Goal: Task Accomplishment & Management: Use online tool/utility

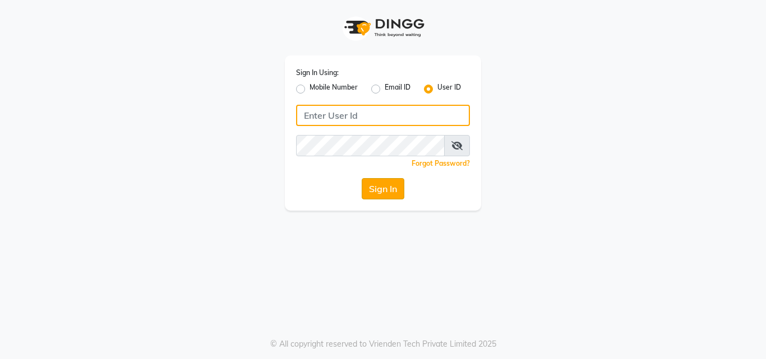
type input "riya"
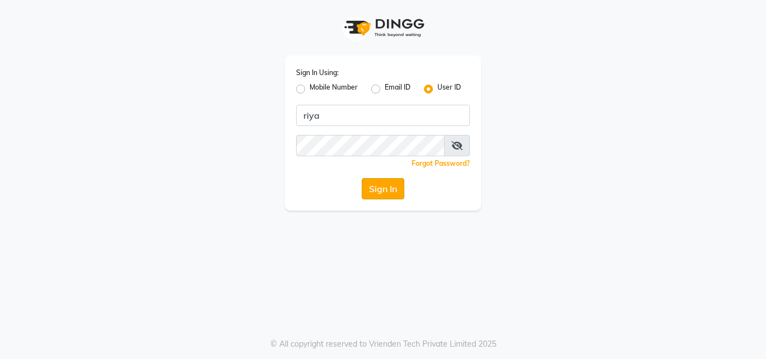
click at [393, 187] on button "Sign In" at bounding box center [383, 188] width 43 height 21
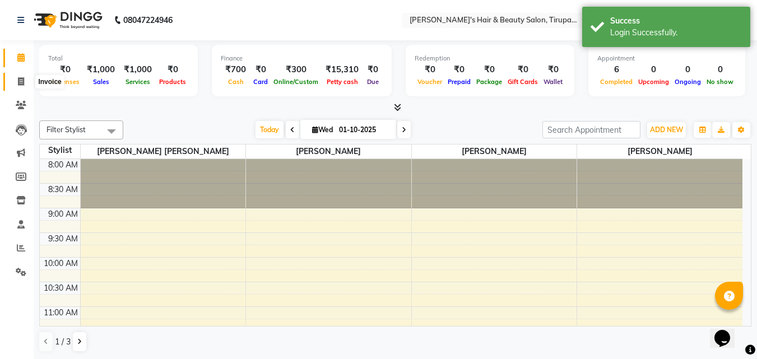
click at [22, 82] on icon at bounding box center [21, 81] width 6 height 8
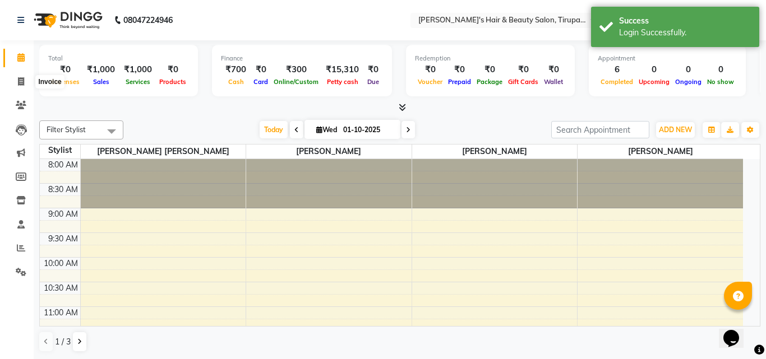
select select "5401"
select select "service"
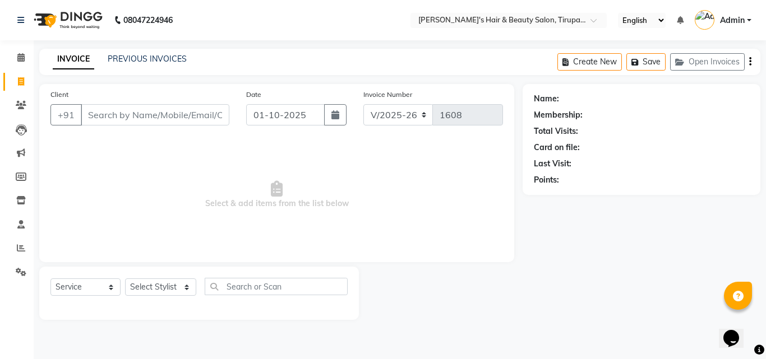
click at [86, 118] on input "Client" at bounding box center [155, 114] width 149 height 21
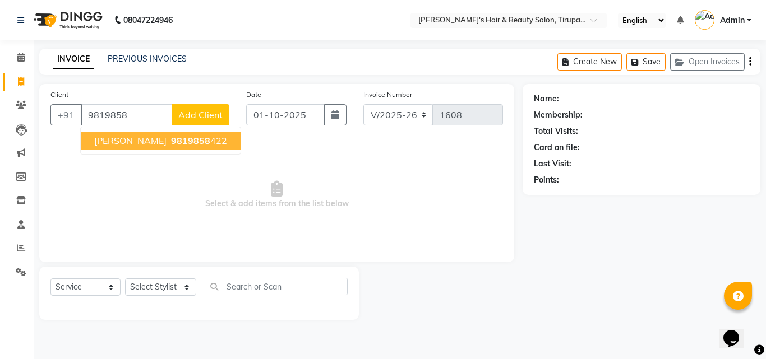
click at [121, 141] on span "[PERSON_NAME]" at bounding box center [130, 140] width 72 height 11
type input "9819858422"
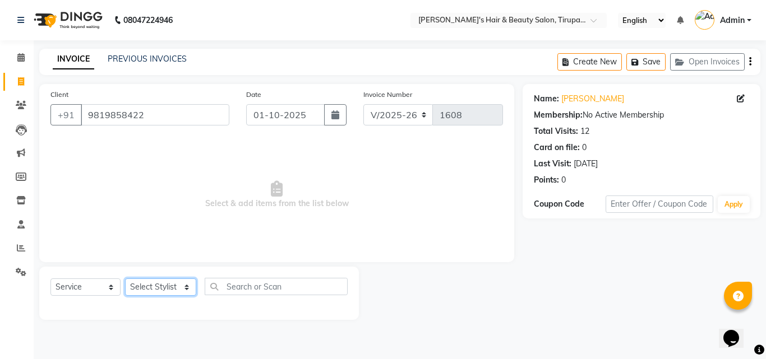
click at [185, 290] on select "Select Stylist [PERSON_NAME] [PERSON_NAME] Kajal [PERSON_NAME] [PERSON_NAME] [P…" at bounding box center [160, 287] width 71 height 17
select select "35986"
click at [125, 279] on select "Select Stylist [PERSON_NAME] [PERSON_NAME] Kajal [PERSON_NAME] [PERSON_NAME] [P…" at bounding box center [160, 287] width 71 height 17
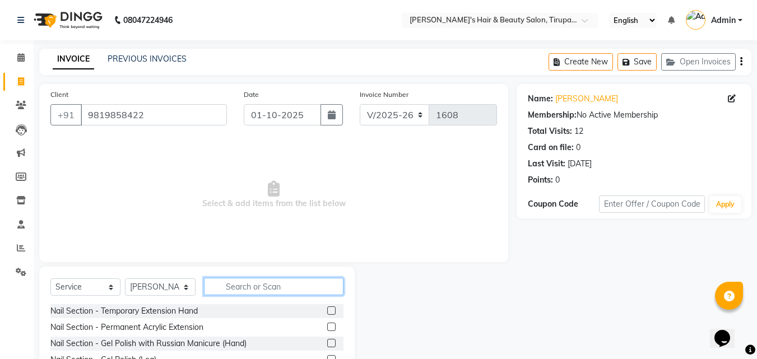
click at [230, 288] on input "text" at bounding box center [274, 286] width 140 height 17
type input "w"
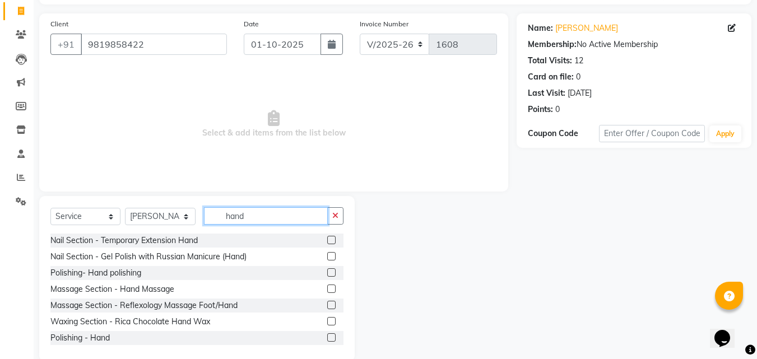
scroll to position [90, 0]
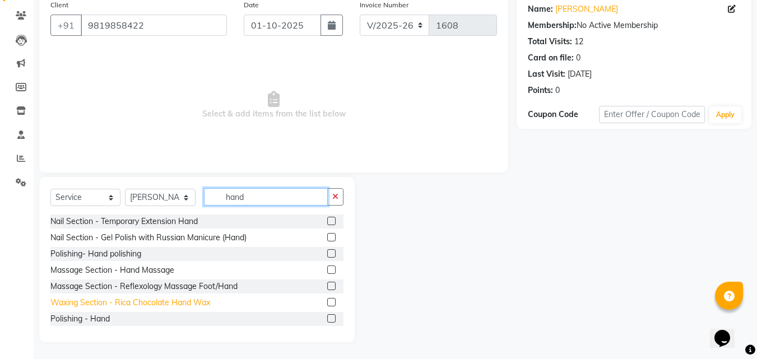
type input "hand"
click at [73, 304] on div "Waxing Section - Rica Chocolate Hand Wax" at bounding box center [130, 303] width 160 height 12
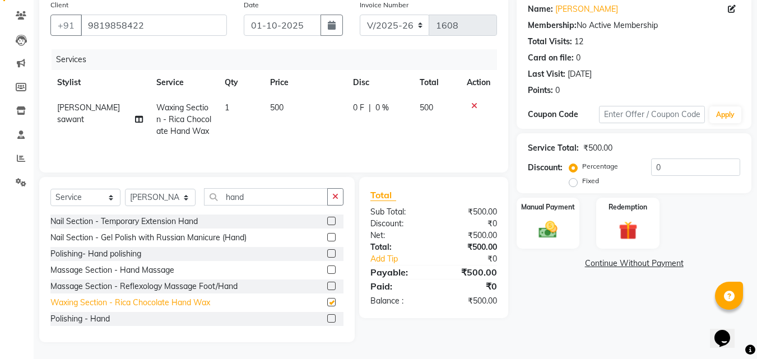
checkbox input "false"
click at [341, 198] on button "button" at bounding box center [335, 196] width 16 height 17
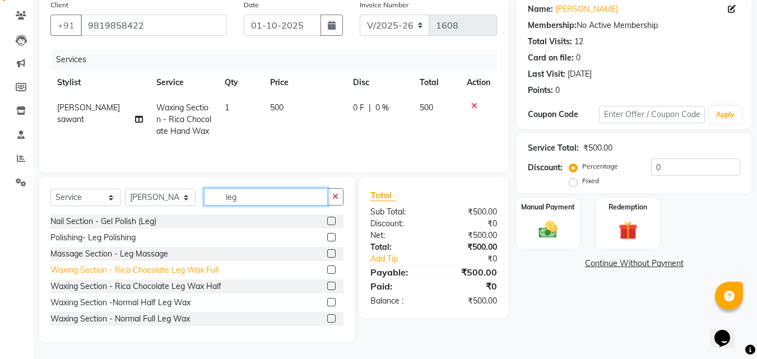
type input "leg"
click at [181, 272] on div "Waxing Section - Rica Chocolate Leg Wax Full" at bounding box center [134, 271] width 168 height 12
checkbox input "false"
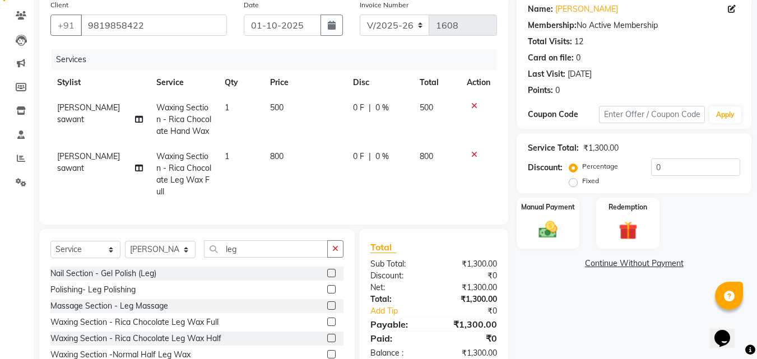
click at [334, 253] on icon "button" at bounding box center [335, 249] width 6 height 8
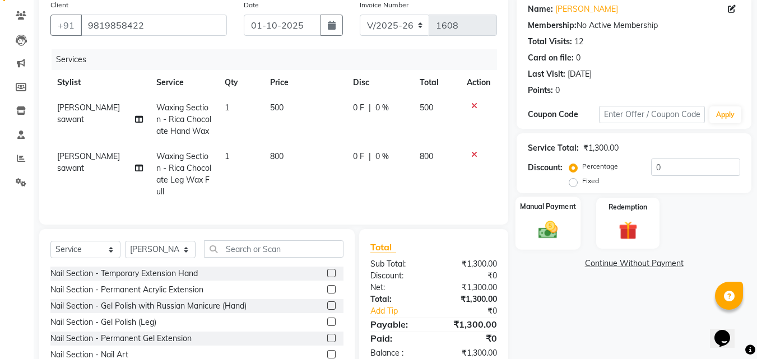
click at [538, 242] on div "Manual Payment" at bounding box center [549, 223] width 66 height 53
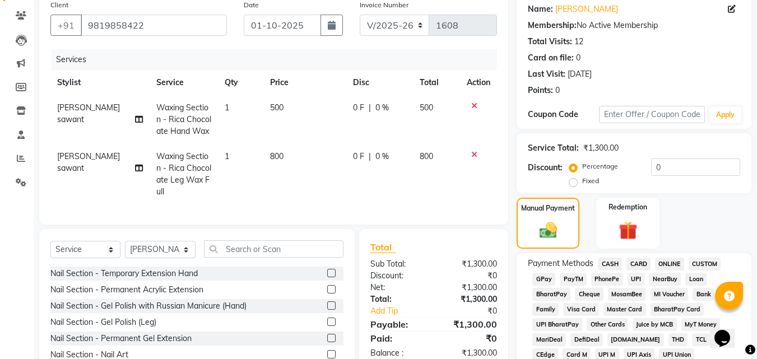
click at [612, 263] on span "CASH" at bounding box center [610, 264] width 24 height 13
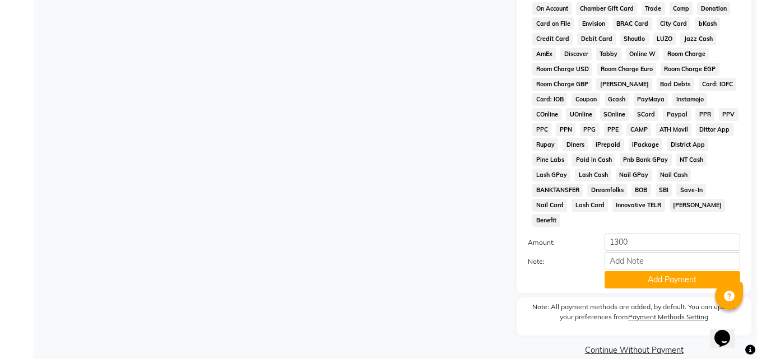
scroll to position [498, 0]
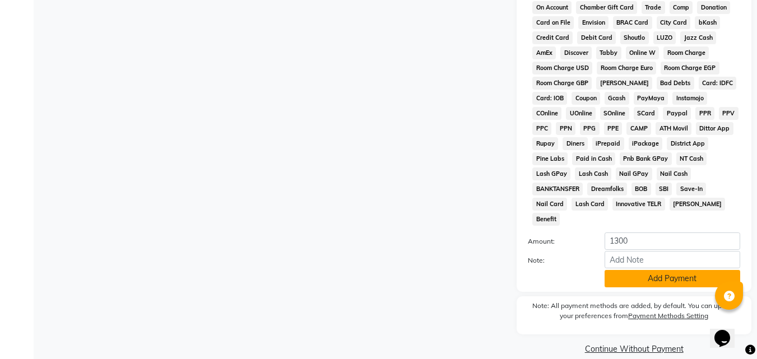
click at [663, 270] on button "Add Payment" at bounding box center [673, 278] width 136 height 17
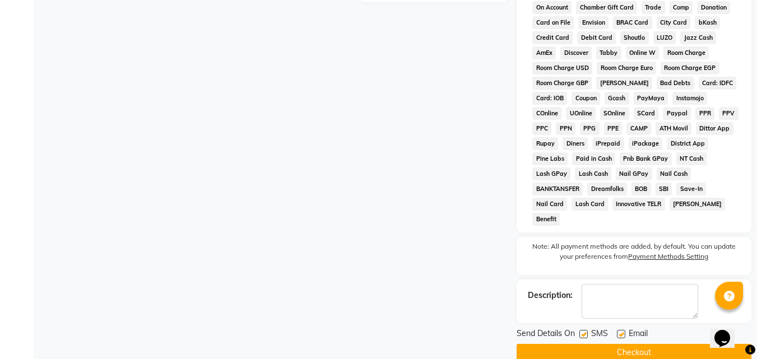
click at [632, 344] on button "Checkout" at bounding box center [634, 352] width 235 height 17
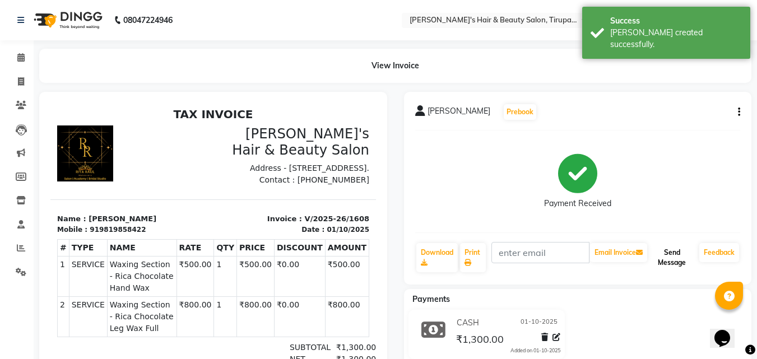
click at [668, 252] on button "Send Message" at bounding box center [672, 257] width 45 height 29
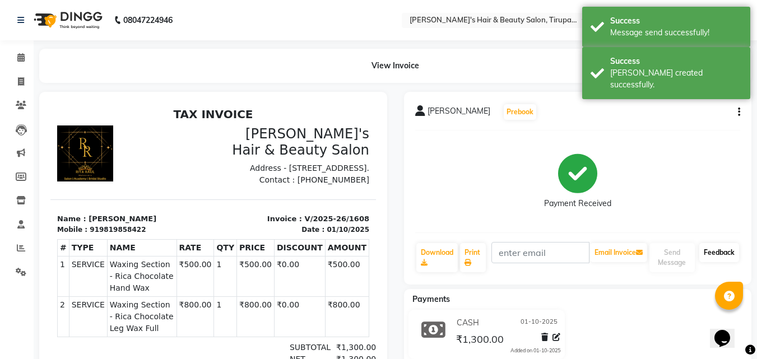
click at [725, 255] on link "Feedback" at bounding box center [720, 252] width 40 height 19
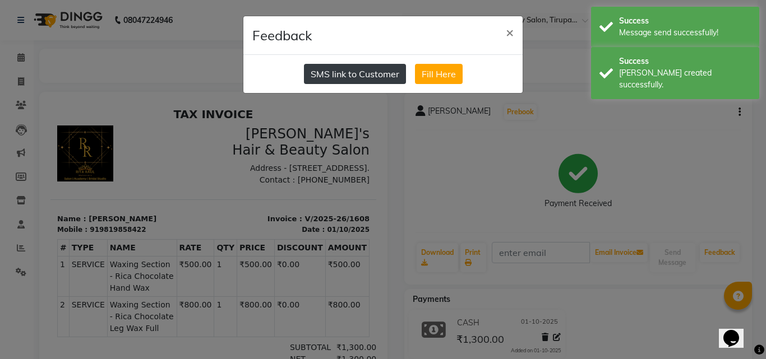
click at [351, 76] on button "SMS link to Customer" at bounding box center [355, 74] width 102 height 20
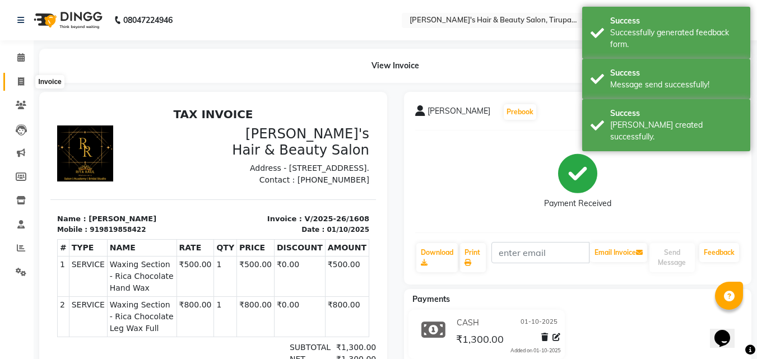
click at [22, 82] on icon at bounding box center [21, 81] width 6 height 8
select select "5401"
select select "service"
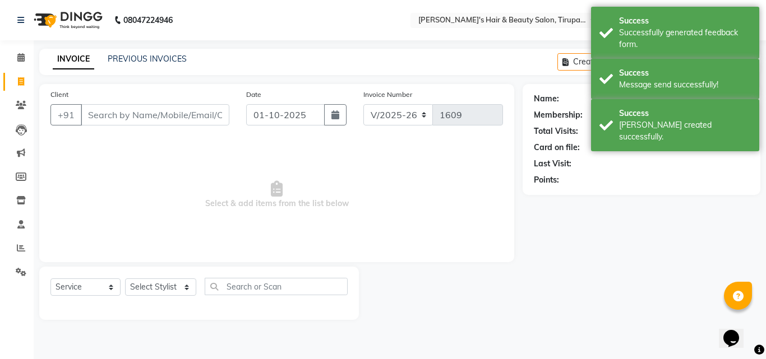
click at [94, 112] on input "Client" at bounding box center [155, 114] width 149 height 21
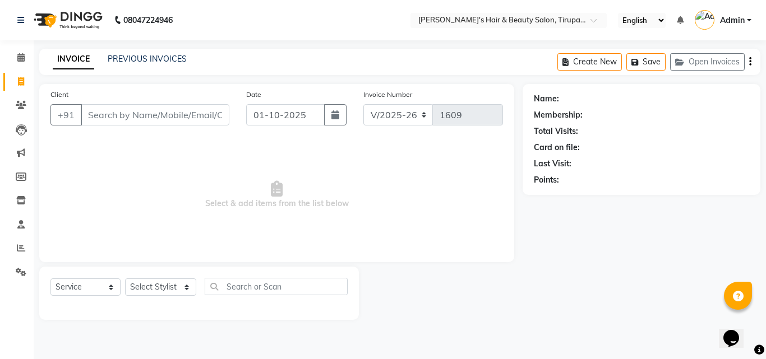
click at [114, 119] on input "Client" at bounding box center [155, 114] width 149 height 21
type input "b"
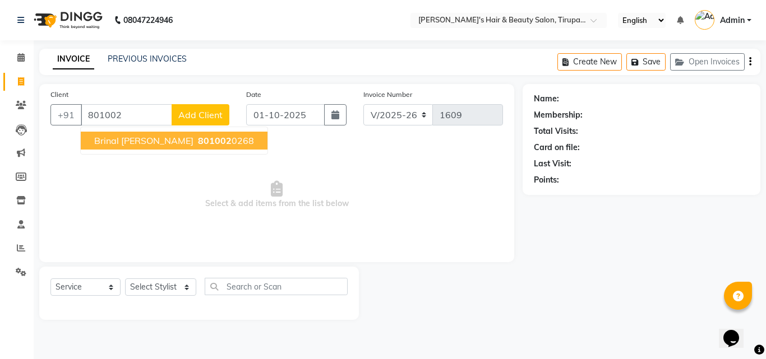
click at [115, 141] on span "Brinal [PERSON_NAME]" at bounding box center [143, 140] width 99 height 11
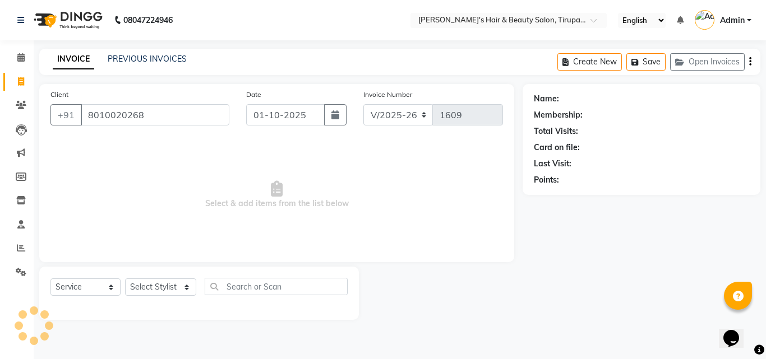
type input "8010020268"
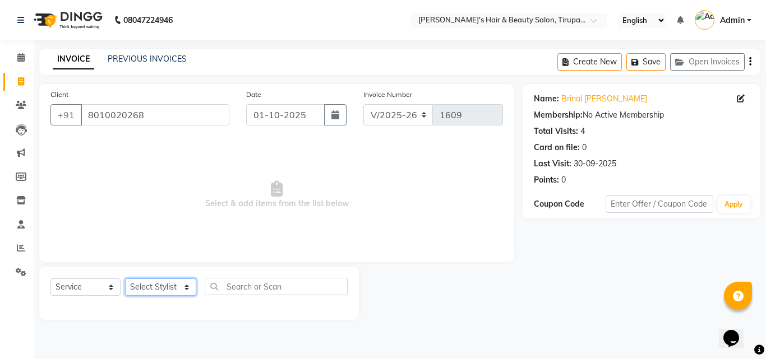
click at [153, 292] on select "Select Stylist [PERSON_NAME] [PERSON_NAME] Kajal [PERSON_NAME] [PERSON_NAME] [P…" at bounding box center [160, 287] width 71 height 17
select select "35988"
click at [125, 279] on select "Select Stylist [PERSON_NAME] [PERSON_NAME] Kajal [PERSON_NAME] [PERSON_NAME] [P…" at bounding box center [160, 287] width 71 height 17
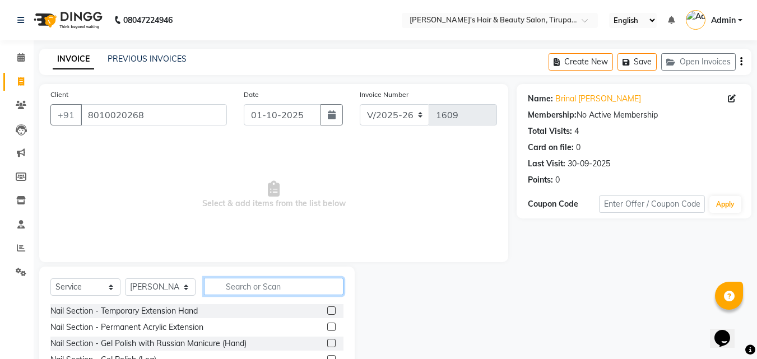
click at [234, 293] on input "text" at bounding box center [274, 286] width 140 height 17
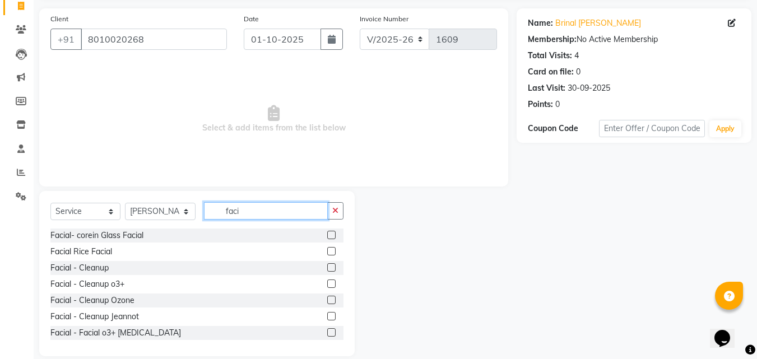
scroll to position [90, 0]
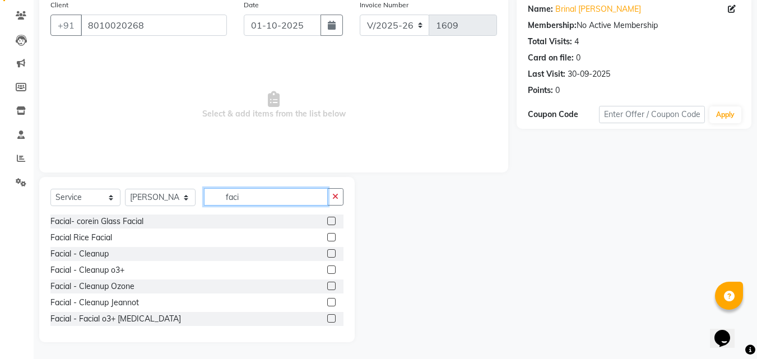
type input "faci"
click at [327, 320] on label at bounding box center [331, 318] width 8 height 8
click at [327, 320] on input "checkbox" at bounding box center [330, 319] width 7 height 7
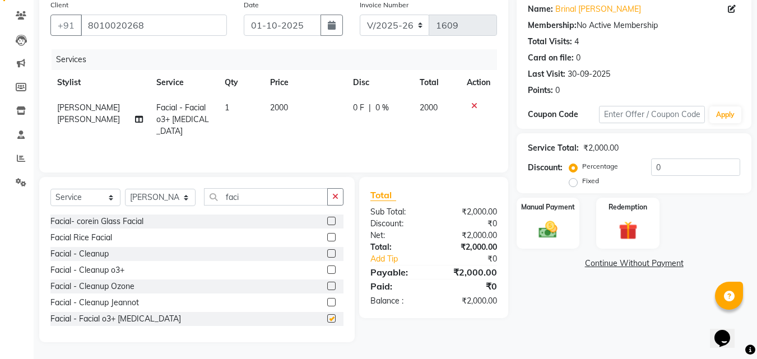
checkbox input "false"
click at [270, 105] on span "2000" at bounding box center [279, 108] width 18 height 10
select select "35988"
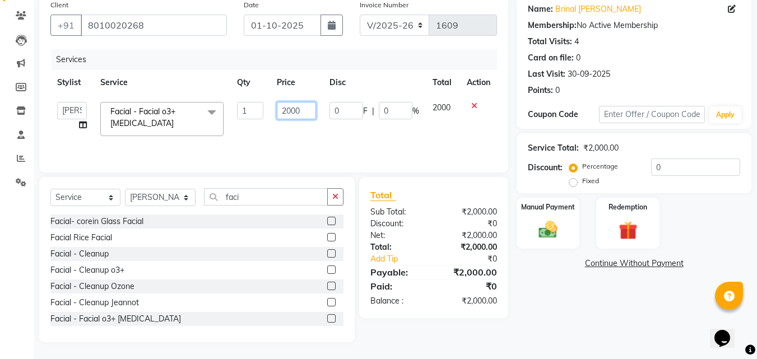
click at [286, 109] on input "2000" at bounding box center [296, 110] width 39 height 17
click at [309, 105] on input "15000" at bounding box center [296, 110] width 39 height 17
type input "1500"
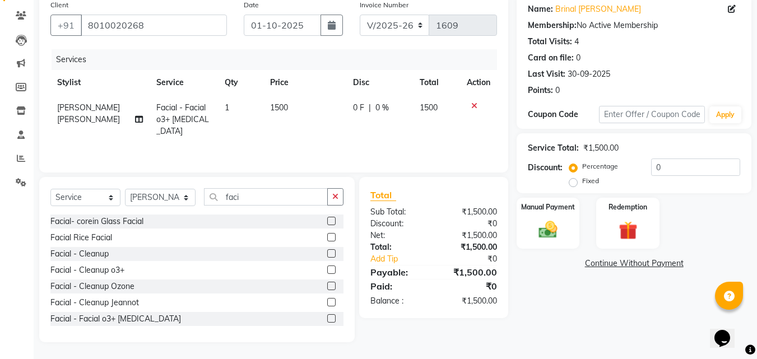
click at [314, 129] on td "1500" at bounding box center [304, 119] width 83 height 49
select select "35988"
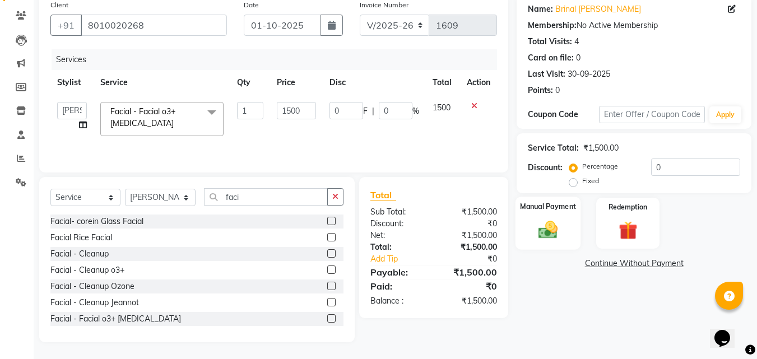
click at [538, 226] on img at bounding box center [548, 230] width 31 height 22
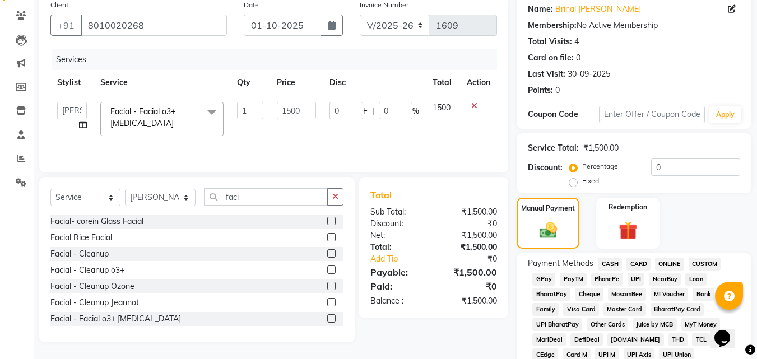
click at [545, 277] on span "GPay" at bounding box center [544, 279] width 23 height 13
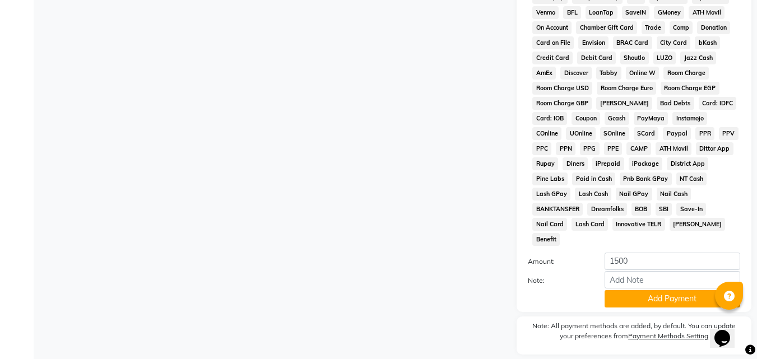
scroll to position [498, 0]
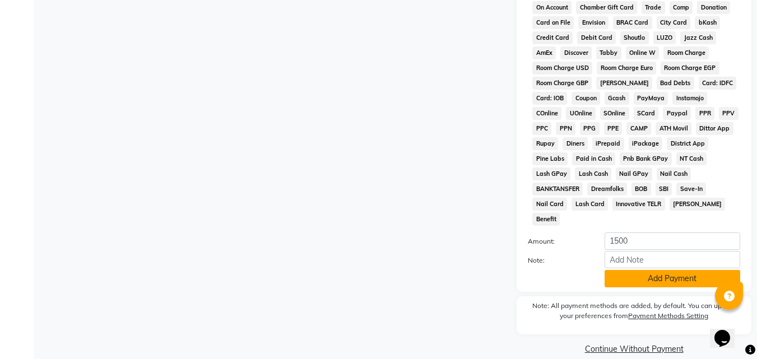
click at [661, 270] on button "Add Payment" at bounding box center [673, 278] width 136 height 17
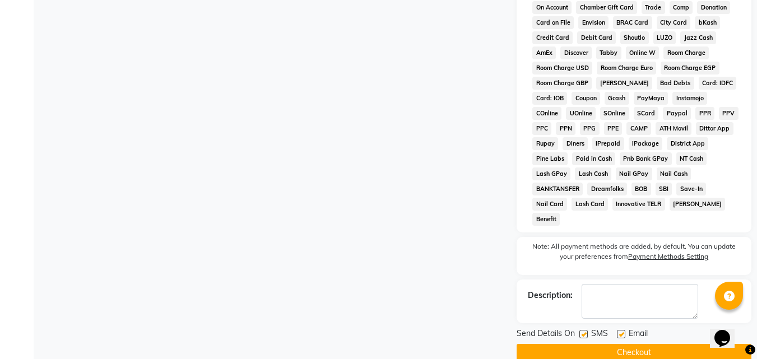
click at [640, 344] on button "Checkout" at bounding box center [634, 352] width 235 height 17
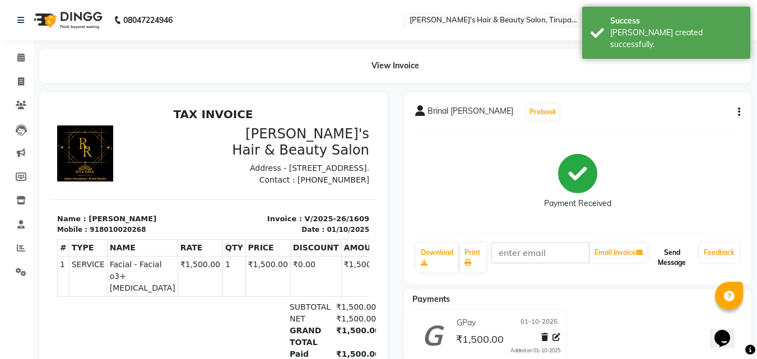
click at [666, 255] on button "Send Message" at bounding box center [672, 257] width 45 height 29
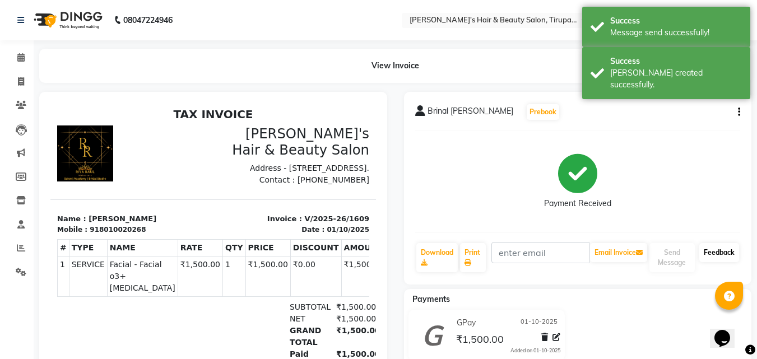
click at [729, 252] on link "Feedback" at bounding box center [720, 252] width 40 height 19
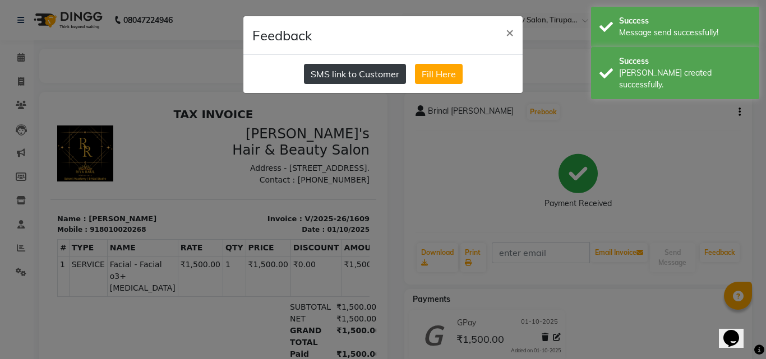
click at [392, 73] on button "SMS link to Customer" at bounding box center [355, 74] width 102 height 20
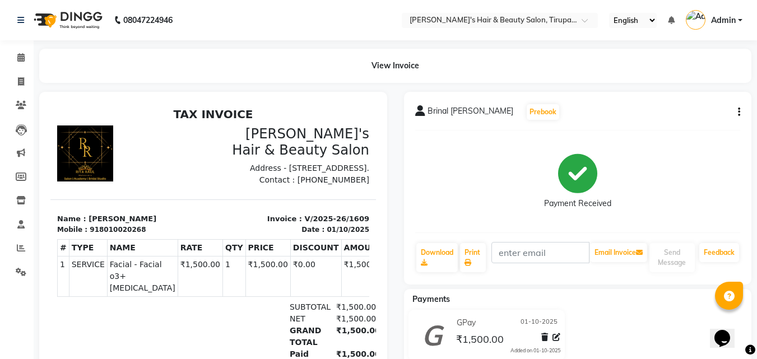
click at [392, 73] on div "View Invoice" at bounding box center [395, 66] width 713 height 34
click at [22, 80] on icon at bounding box center [21, 81] width 6 height 8
select select "service"
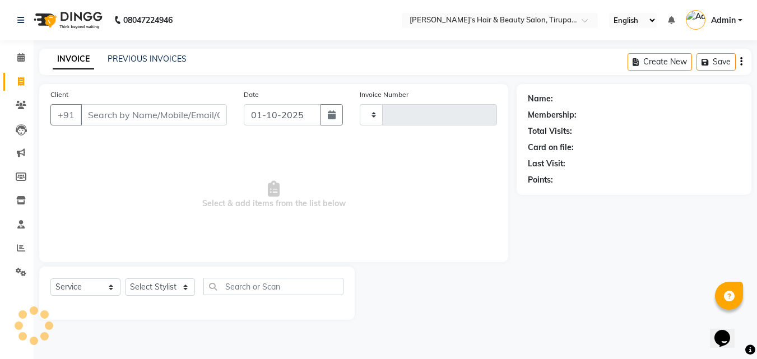
type input "1610"
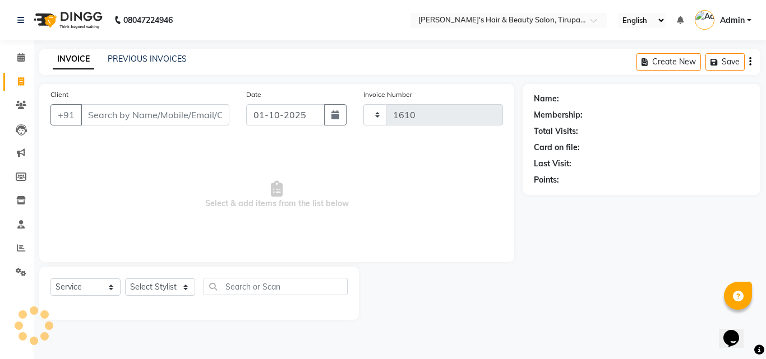
select select "5401"
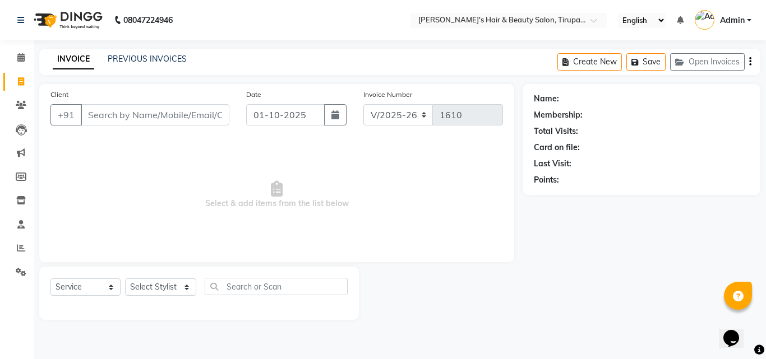
click at [106, 114] on input "Client" at bounding box center [155, 114] width 149 height 21
type input "9820225265"
click at [214, 114] on span "Add Client" at bounding box center [200, 114] width 44 height 11
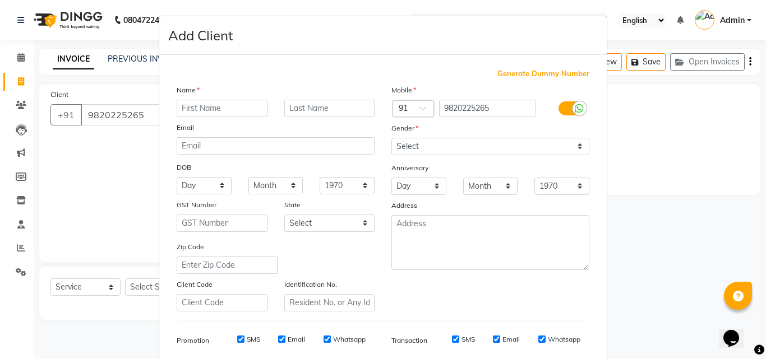
click at [214, 108] on input "text" at bounding box center [222, 108] width 91 height 17
type input "Nitin"
click at [293, 113] on input "text" at bounding box center [329, 108] width 91 height 17
type input "p"
type input "[PERSON_NAME]"
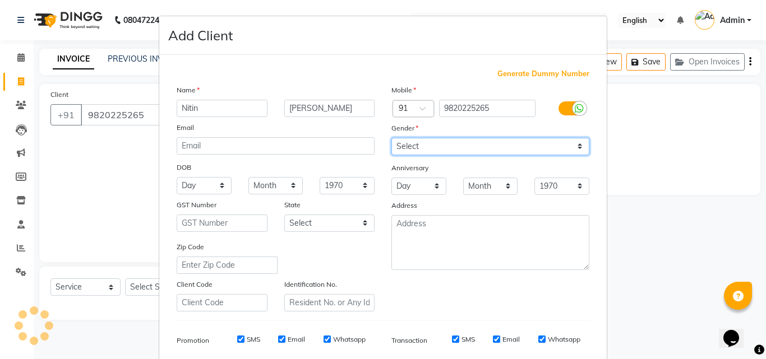
click at [401, 145] on select "Select [DEMOGRAPHIC_DATA] [DEMOGRAPHIC_DATA] Other Prefer Not To Say" at bounding box center [490, 146] width 198 height 17
select select "[DEMOGRAPHIC_DATA]"
click at [391, 138] on select "Select [DEMOGRAPHIC_DATA] [DEMOGRAPHIC_DATA] Other Prefer Not To Say" at bounding box center [490, 146] width 198 height 17
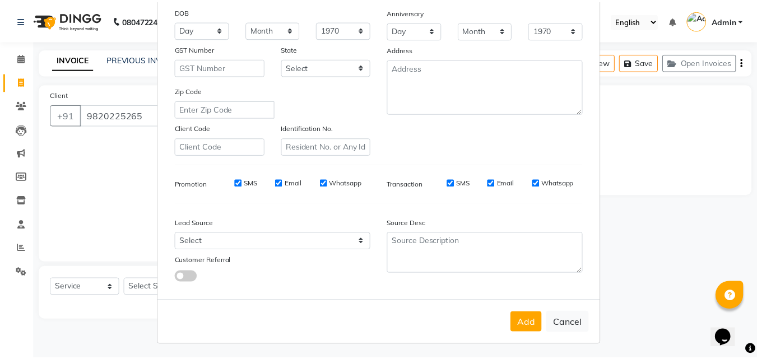
scroll to position [158, 0]
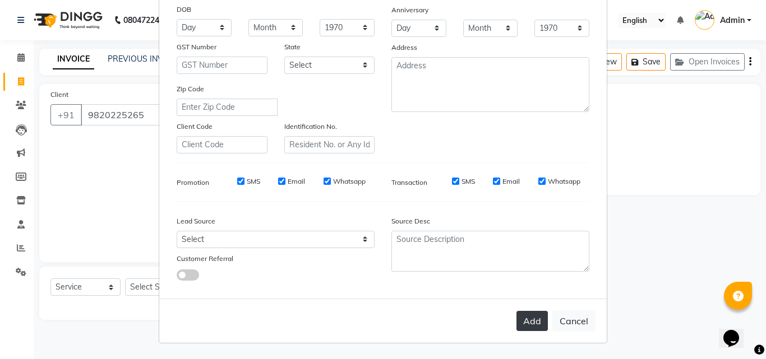
click at [528, 320] on button "Add" at bounding box center [531, 321] width 31 height 20
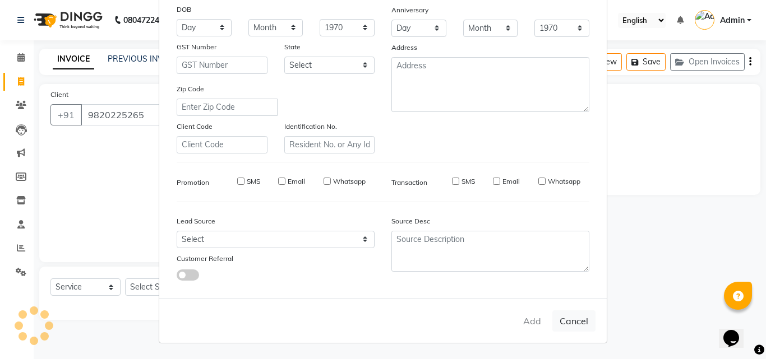
select select
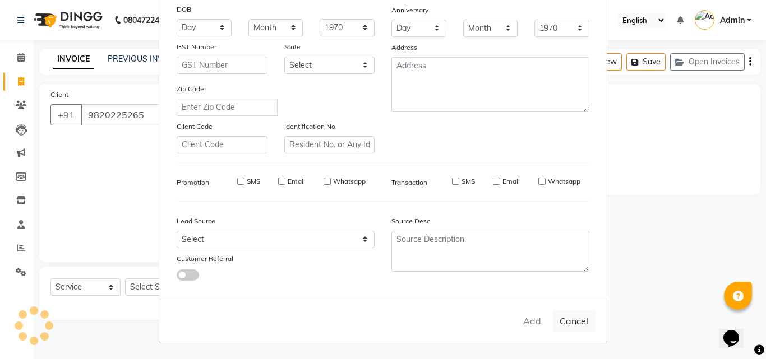
select select
checkbox input "false"
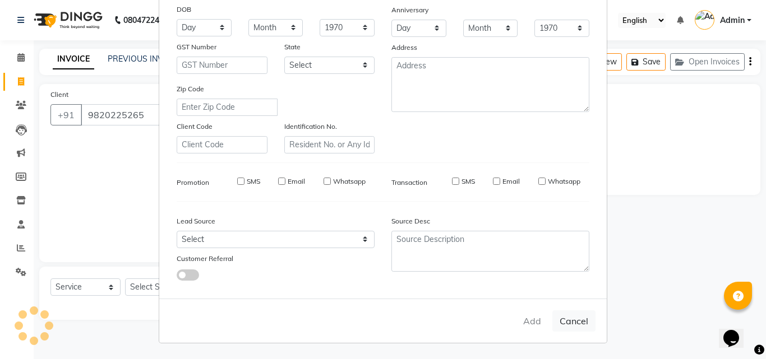
checkbox input "false"
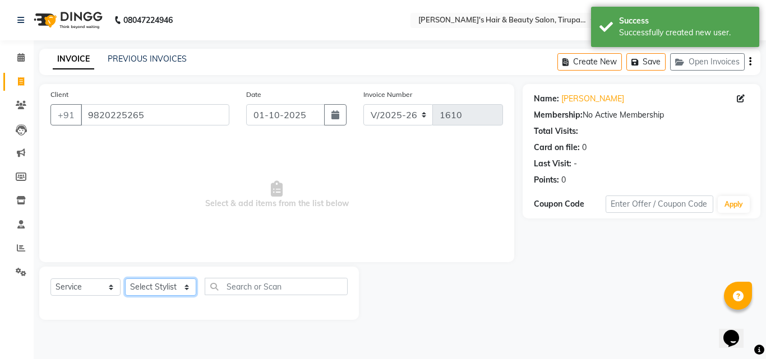
click at [152, 281] on select "Select Stylist [PERSON_NAME] [PERSON_NAME] Kajal [PERSON_NAME] [PERSON_NAME] [P…" at bounding box center [160, 287] width 71 height 17
select select "67903"
click at [125, 279] on select "Select Stylist [PERSON_NAME] [PERSON_NAME] Kajal [PERSON_NAME] [PERSON_NAME] [P…" at bounding box center [160, 287] width 71 height 17
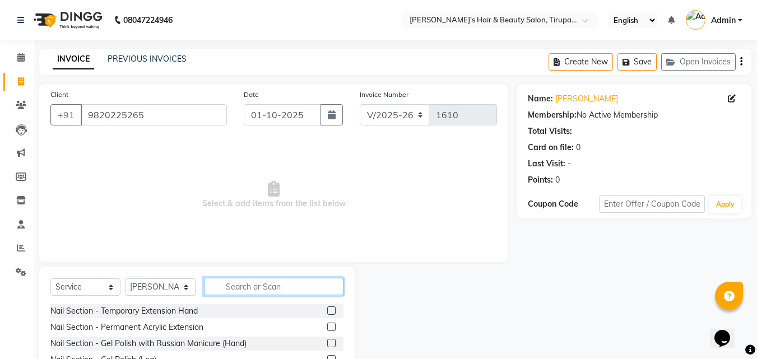
click at [252, 286] on input "text" at bounding box center [274, 286] width 140 height 17
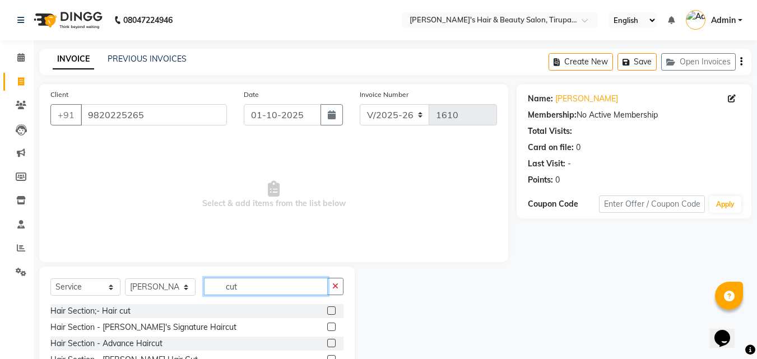
type input "cut"
click at [336, 312] on label at bounding box center [331, 311] width 8 height 8
click at [335, 312] on input "checkbox" at bounding box center [330, 311] width 7 height 7
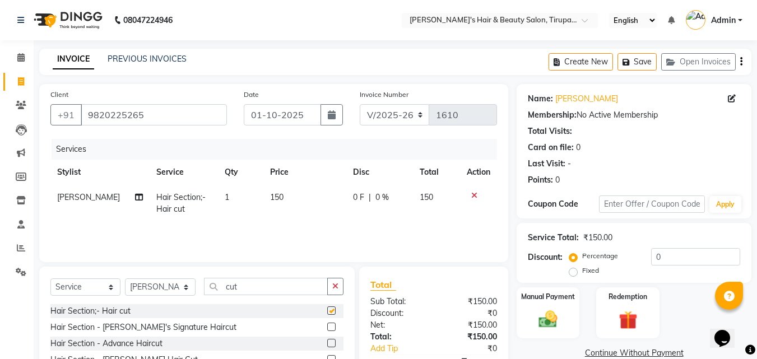
checkbox input "false"
click at [335, 286] on icon "button" at bounding box center [335, 287] width 6 height 8
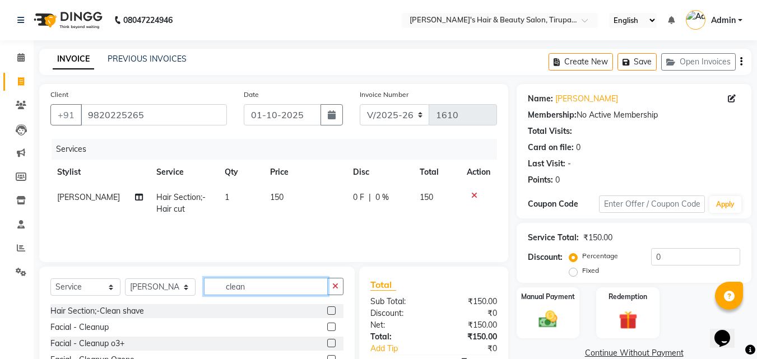
type input "clean"
click at [333, 308] on label at bounding box center [331, 311] width 8 height 8
click at [333, 308] on input "checkbox" at bounding box center [330, 311] width 7 height 7
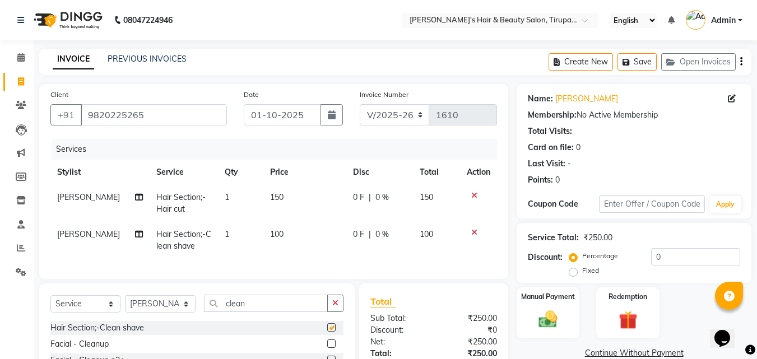
checkbox input "false"
click at [546, 315] on img at bounding box center [548, 319] width 31 height 22
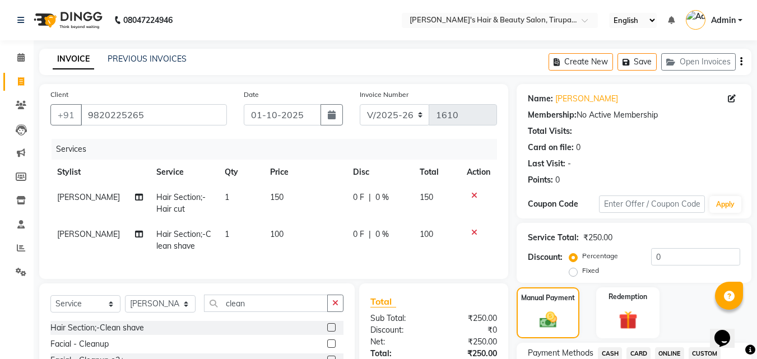
click at [612, 353] on span "CASH" at bounding box center [610, 354] width 24 height 13
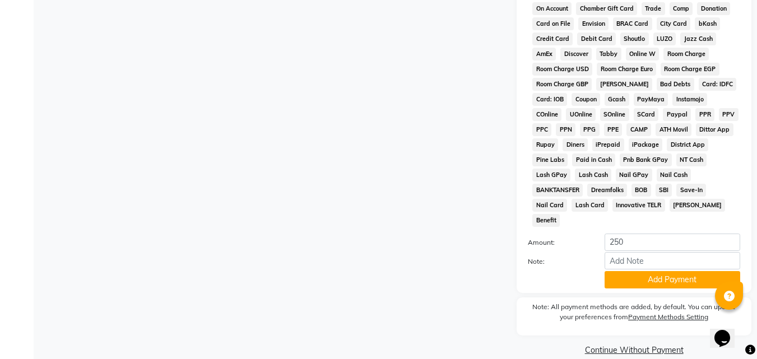
scroll to position [498, 0]
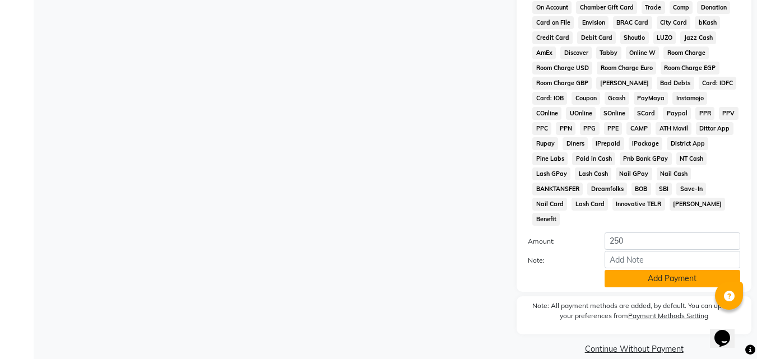
click at [665, 270] on button "Add Payment" at bounding box center [673, 278] width 136 height 17
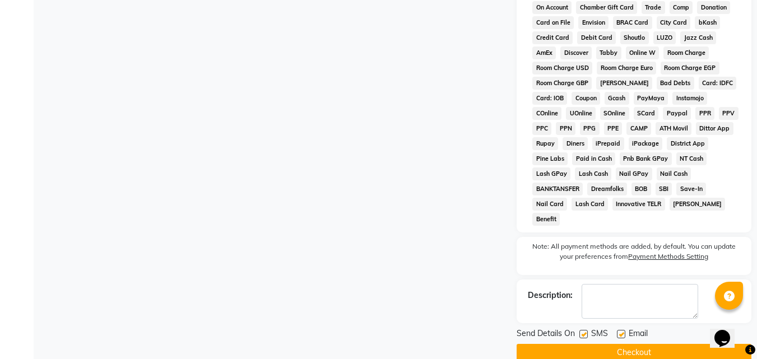
click at [595, 344] on button "Checkout" at bounding box center [634, 352] width 235 height 17
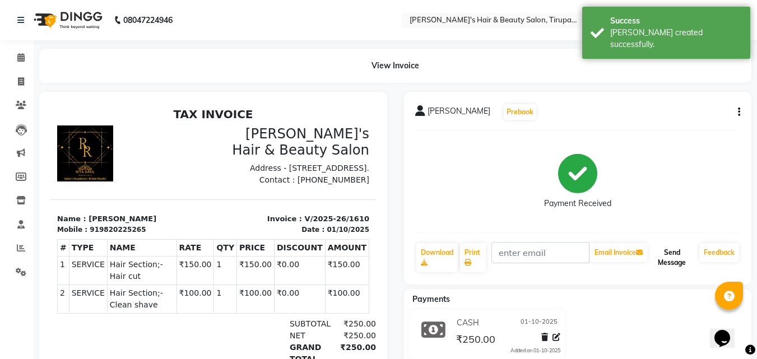
click at [674, 259] on button "Send Message" at bounding box center [672, 257] width 45 height 29
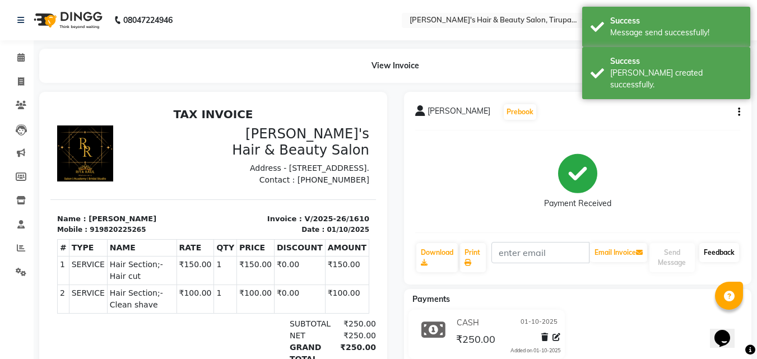
click at [718, 252] on link "Feedback" at bounding box center [720, 252] width 40 height 19
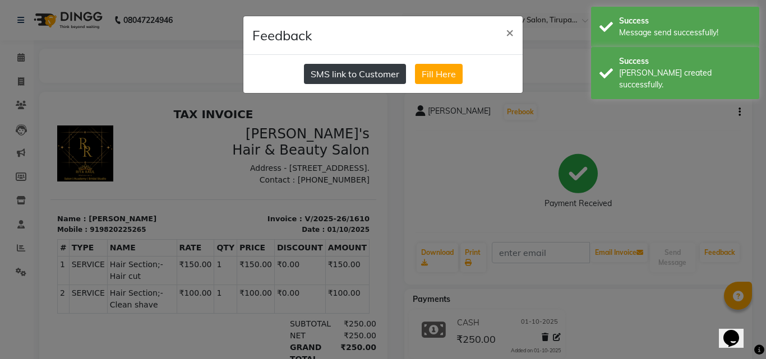
click at [323, 70] on button "SMS link to Customer" at bounding box center [355, 74] width 102 height 20
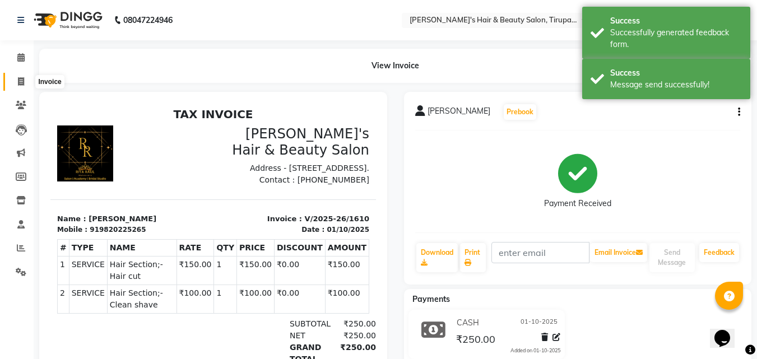
click at [17, 83] on span at bounding box center [21, 82] width 20 height 13
select select "service"
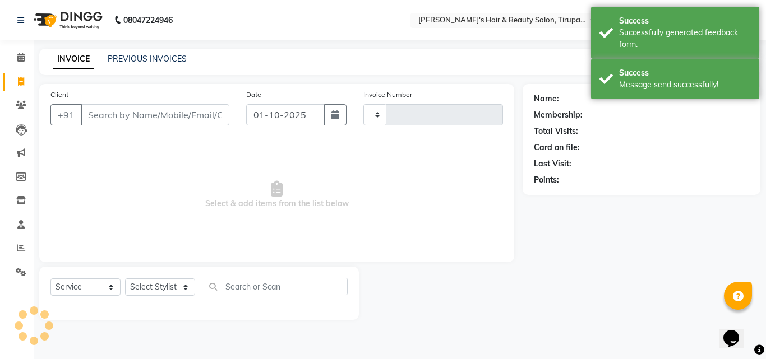
type input "1611"
select select "5401"
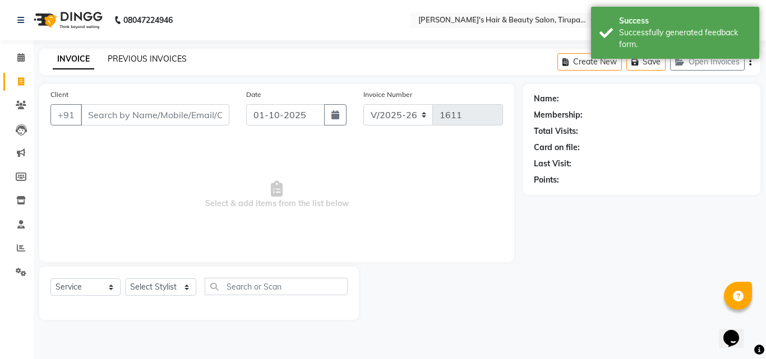
click at [144, 54] on link "PREVIOUS INVOICES" at bounding box center [147, 59] width 79 height 10
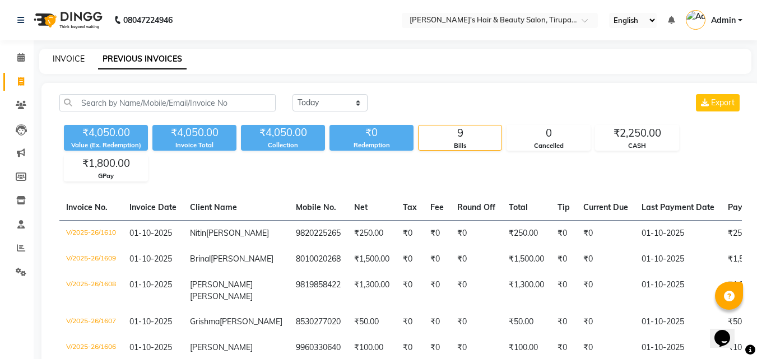
click at [64, 57] on link "INVOICE" at bounding box center [69, 59] width 32 height 10
select select "5401"
select select "service"
